Goal: Task Accomplishment & Management: Manage account settings

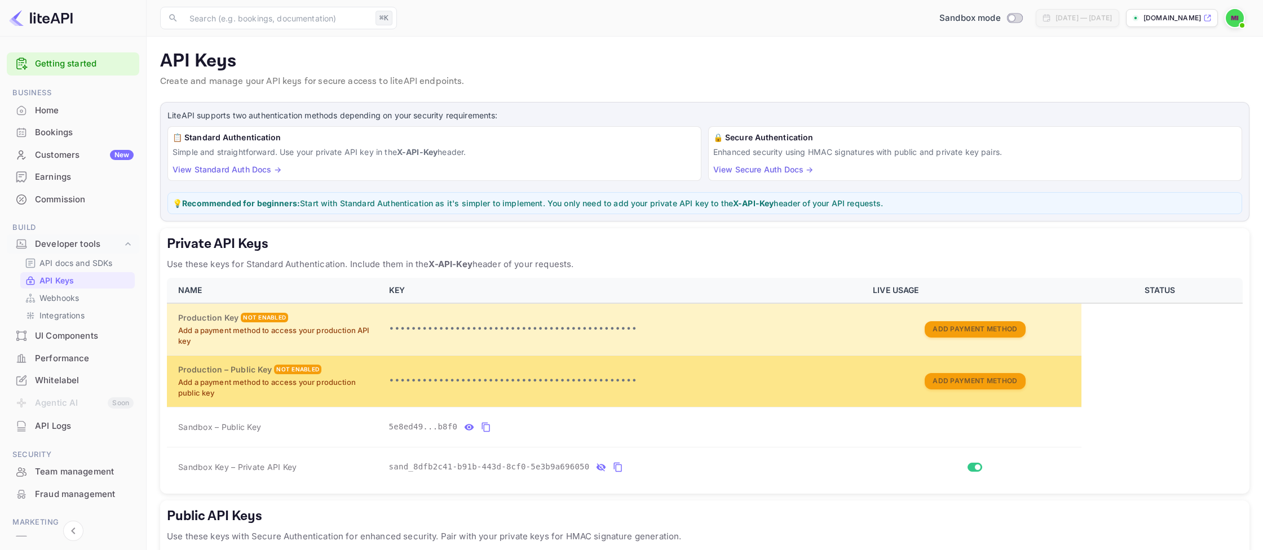
scroll to position [127, 0]
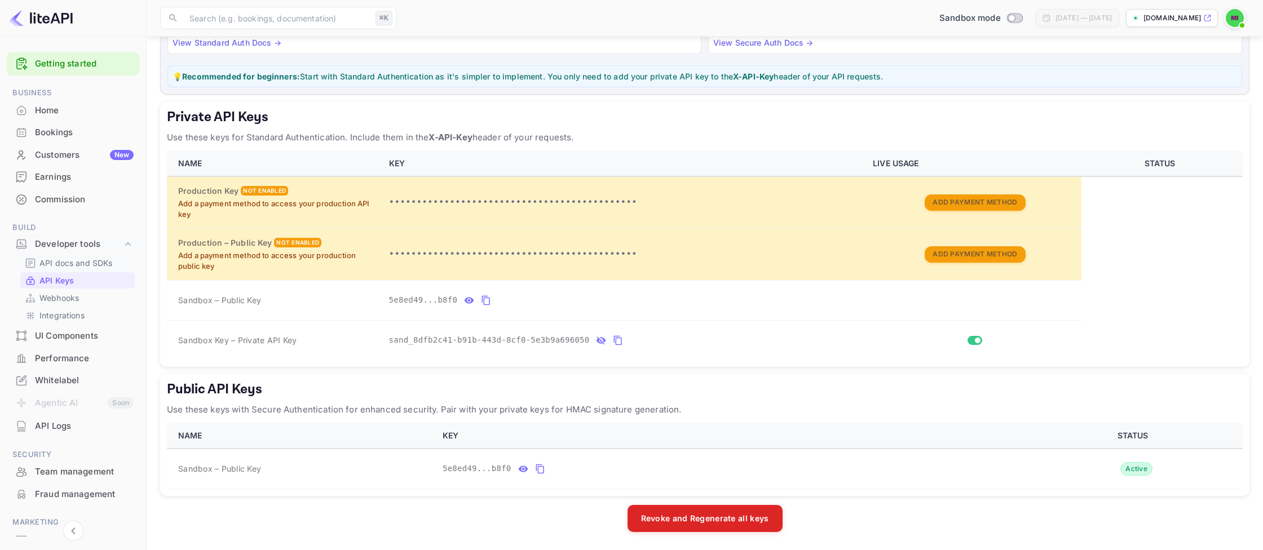
click at [107, 269] on p "API docs and SDKs" at bounding box center [75, 263] width 73 height 12
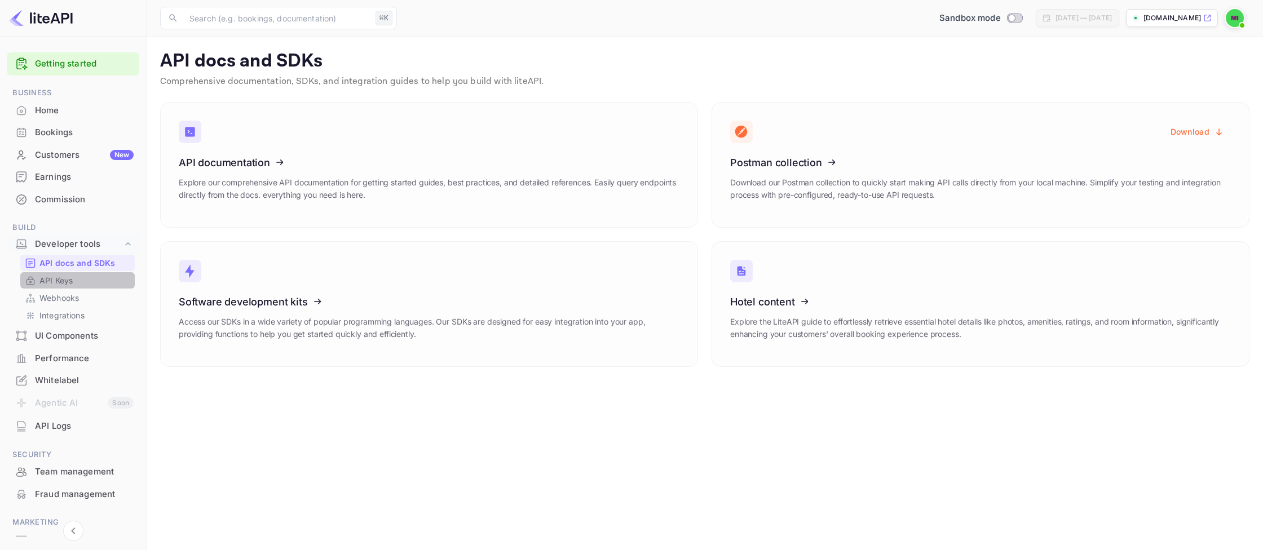
click at [85, 285] on link "API Keys" at bounding box center [77, 281] width 105 height 12
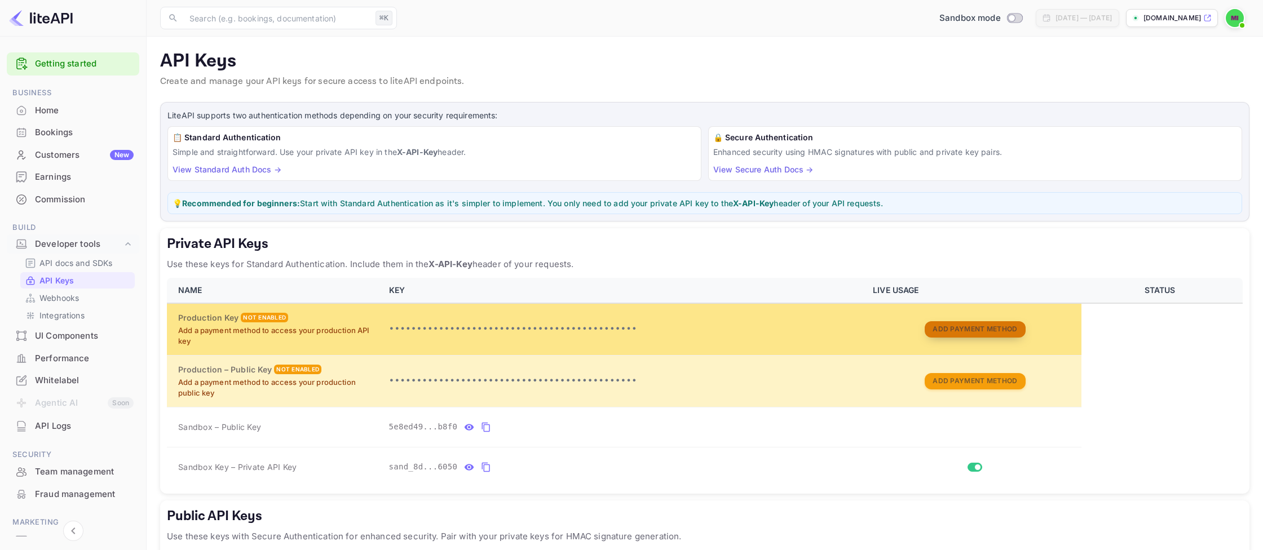
click at [1008, 333] on button "Add Payment Method" at bounding box center [975, 329] width 100 height 16
